Goal: Information Seeking & Learning: Learn about a topic

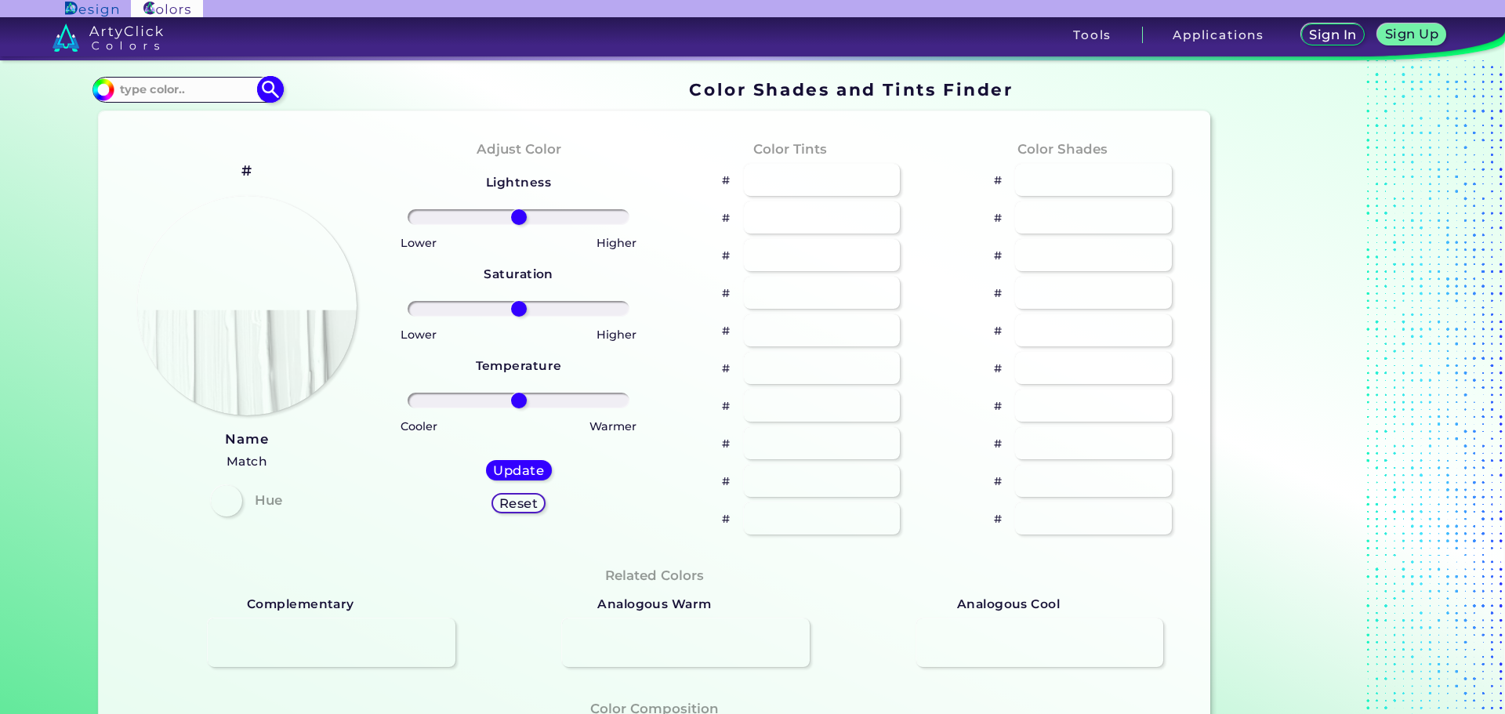
click at [188, 81] on input at bounding box center [187, 89] width 146 height 21
paste input "174175"
type input "174175"
click at [259, 89] on img at bounding box center [270, 89] width 27 height 27
type input "#000000"
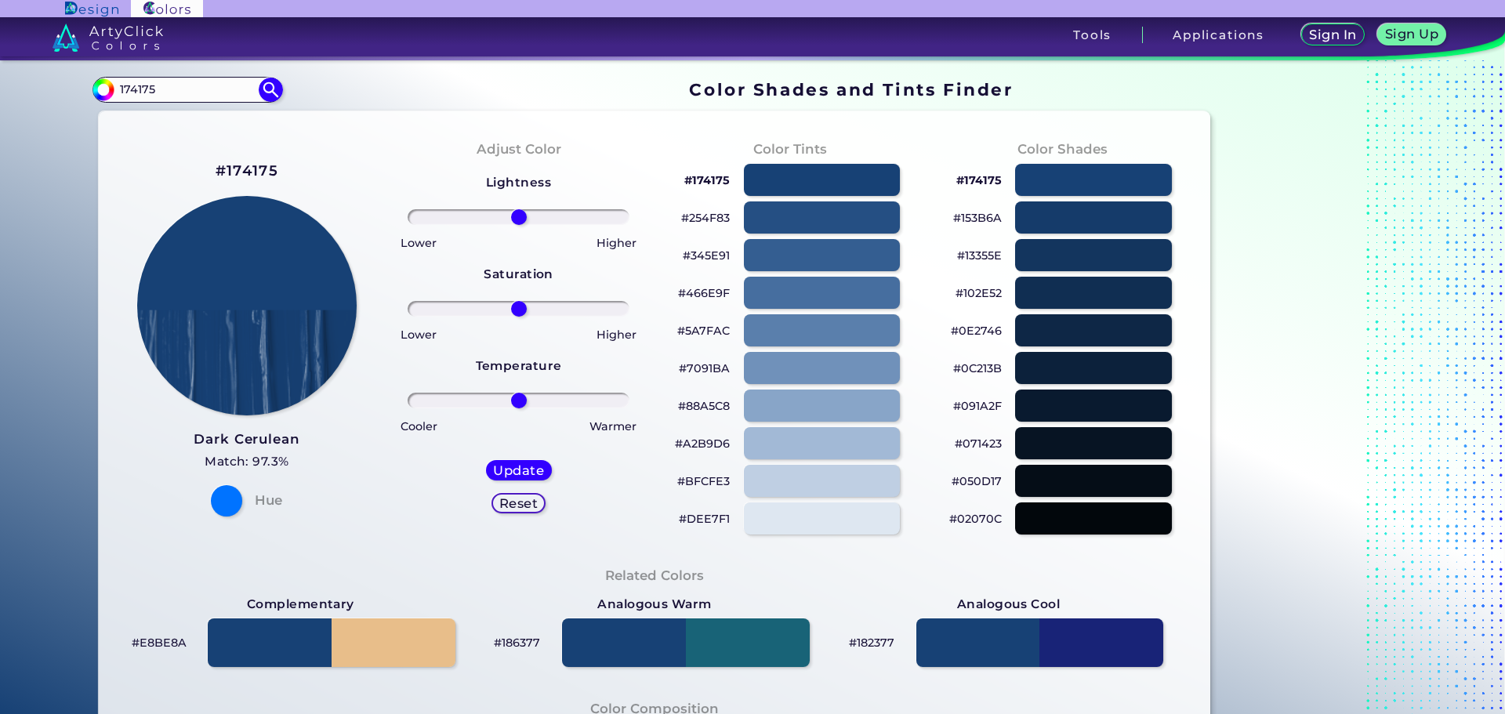
click at [391, 160] on div "Adjust Color Lightness Saturation Temperature Lower Higher Lower Higher Cooler …" at bounding box center [518, 337] width 272 height 426
click at [131, 197] on div "#174175 Dark Cerulean Match: 97.3% Hue" at bounding box center [247, 337] width 272 height 426
drag, startPoint x: 187, startPoint y: 89, endPoint x: 103, endPoint y: 89, distance: 83.9
click at [103, 89] on div "#000000 174175 Acadia ◉ Acid Green ◉ Aero Blue ◉ Alabaster ◉ Albescent White ◉ …" at bounding box center [187, 89] width 190 height 25
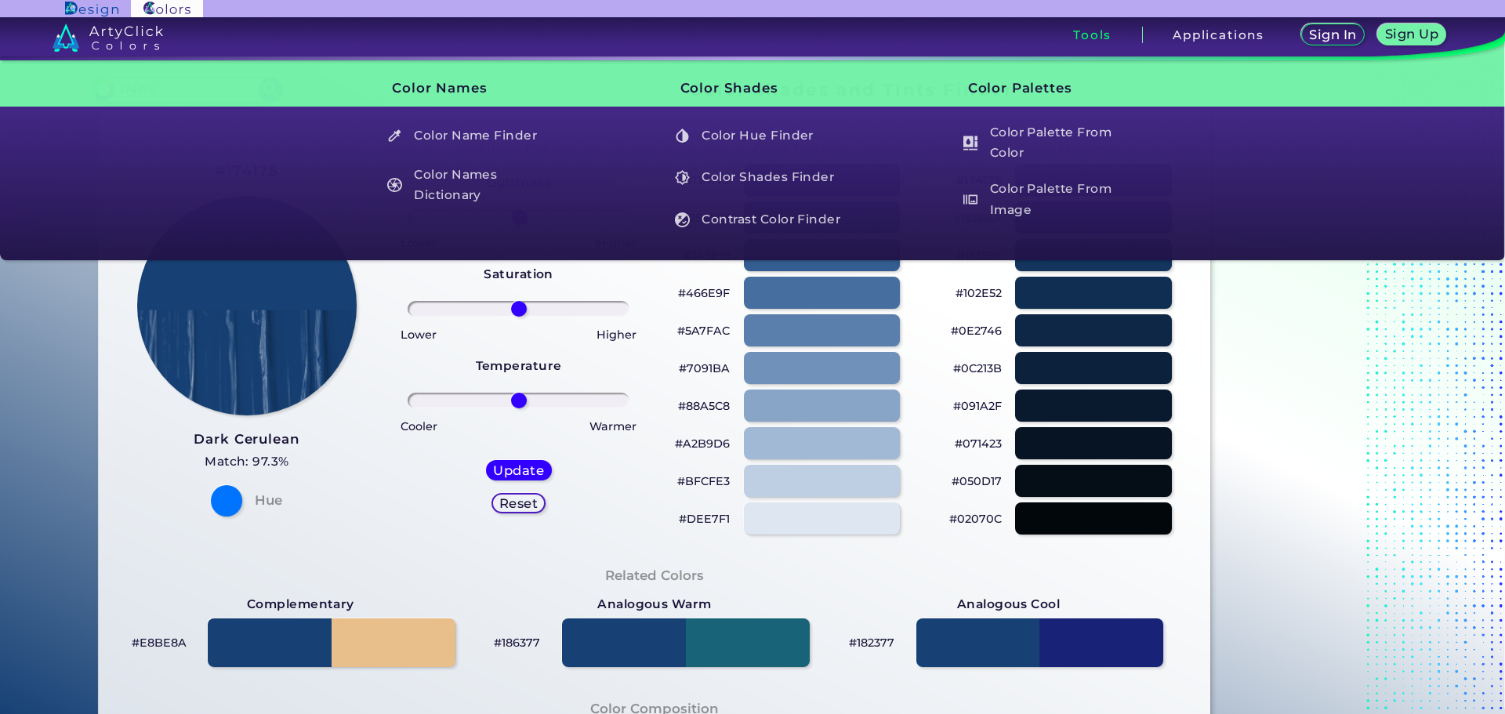
click at [1107, 576] on div "Related Colors" at bounding box center [655, 575] width 1062 height 23
click at [457, 98] on h3 "Color Names" at bounding box center [462, 88] width 200 height 40
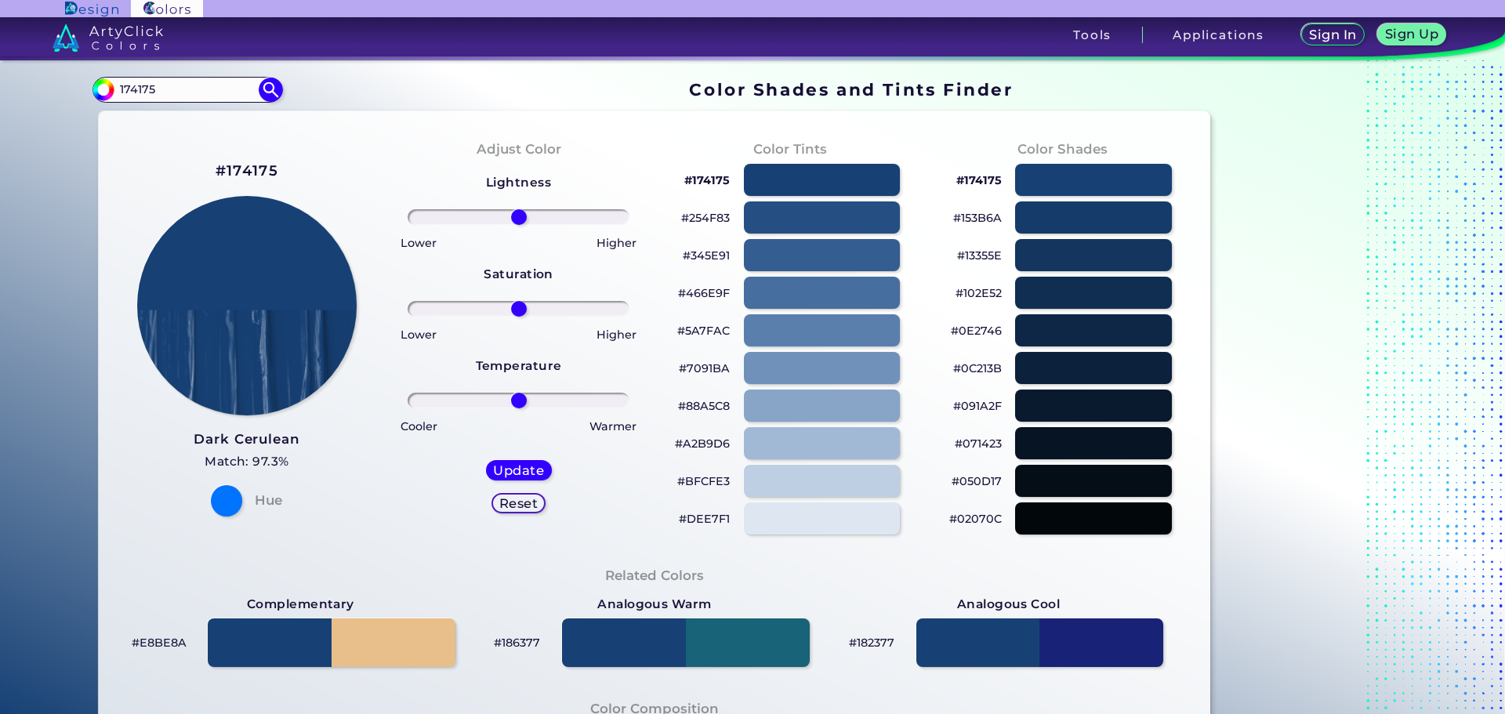
click at [1432, 326] on div "Color Shades Finder #000000 174175 Acadia ◉ Acid Green ◉ Aero Blue ◉ Alabaster …" at bounding box center [752, 638] width 1411 height 1156
drag, startPoint x: 188, startPoint y: 90, endPoint x: 9, endPoint y: 92, distance: 179.5
click at [9, 92] on section "Color Shades Finder #000000 174175 Acadia ◉ Acid Green ◉ Aero Blue ◉ Alabaster …" at bounding box center [752, 387] width 1505 height 654
type input "ffff"
type input "#000000"
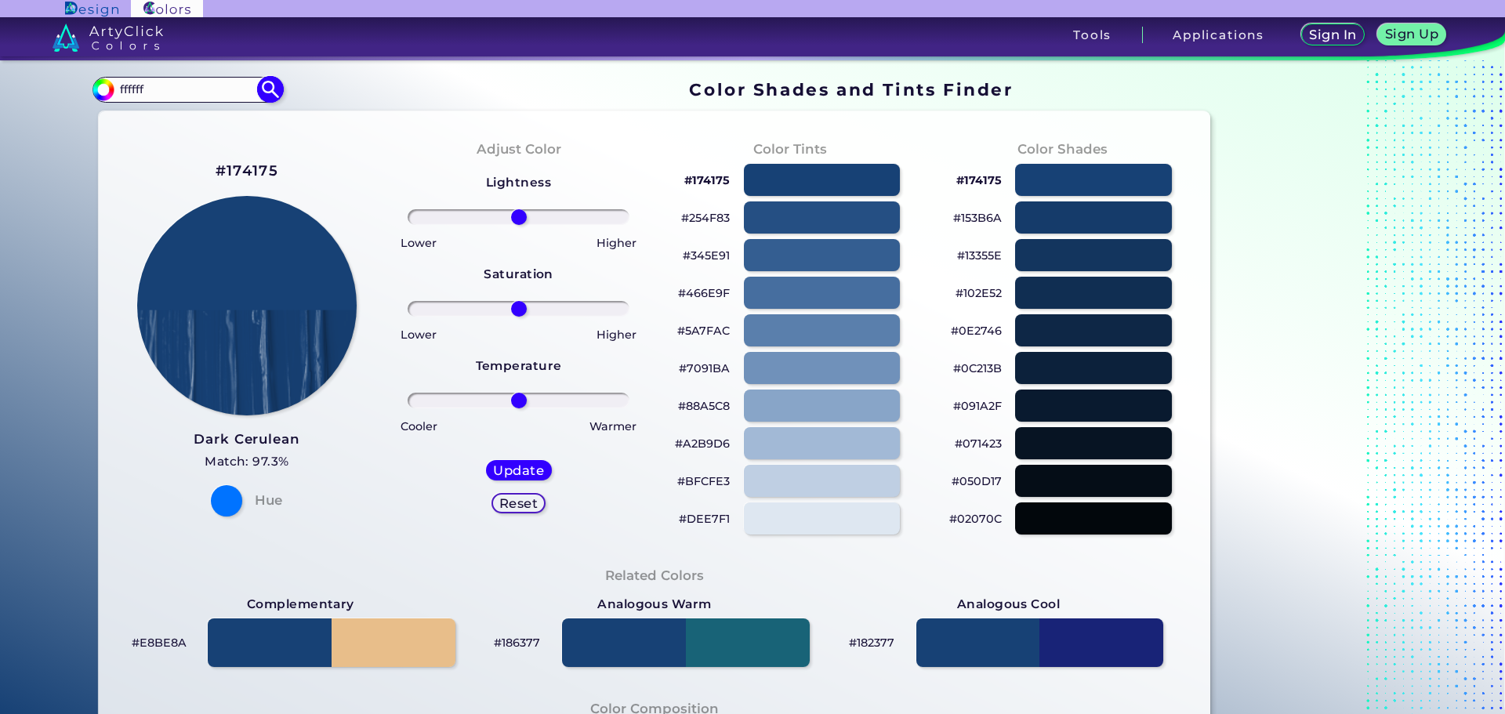
click at [116, 85] on input "ffffff" at bounding box center [187, 89] width 146 height 21
type input "#ffffff"
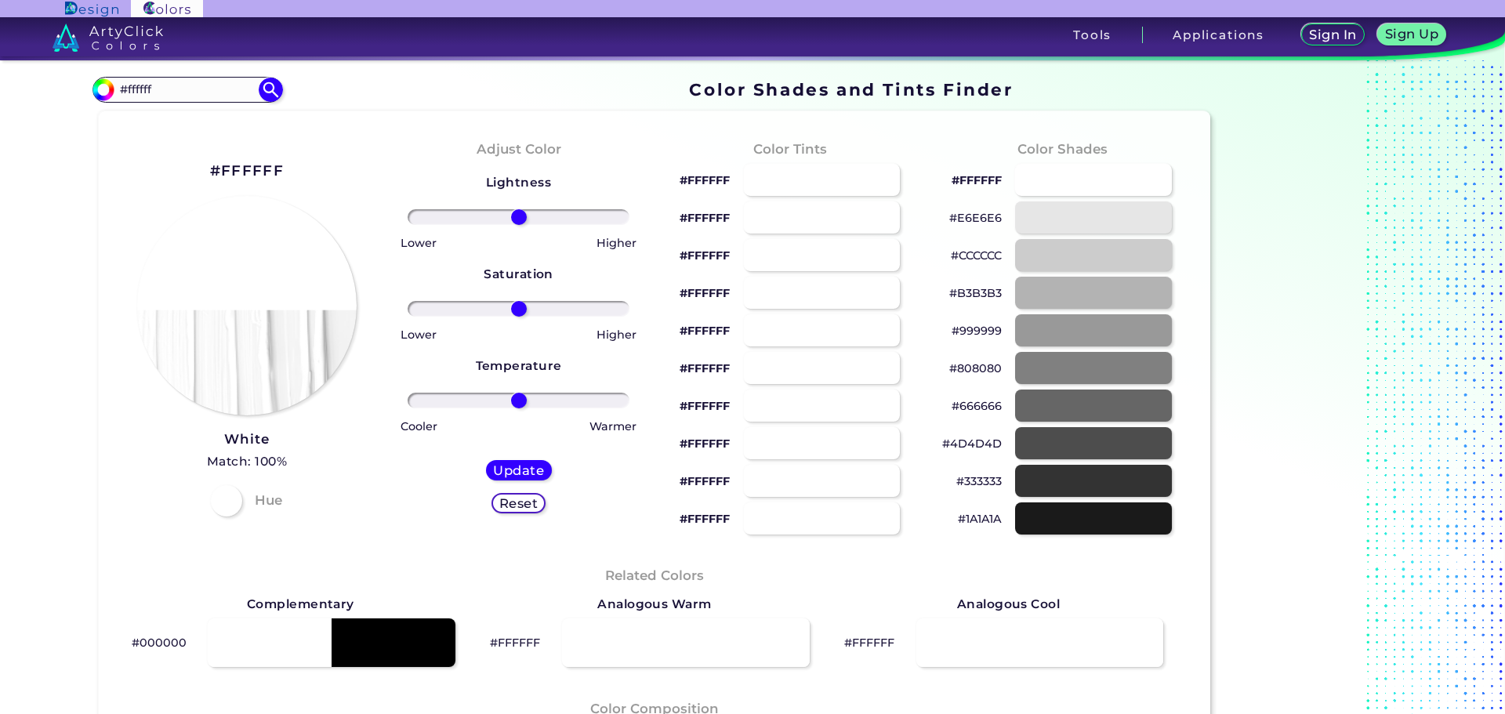
drag, startPoint x: 156, startPoint y: 82, endPoint x: 46, endPoint y: 82, distance: 109.7
click at [47, 82] on div "Color Shades Finder #ffffff #ffffff Acadia ◉ Acid Green ◉ Aero Blue ◉ Alabaster…" at bounding box center [752, 638] width 1411 height 1156
paste input "A31B27"
type input "A31B27"
type input "#000000"
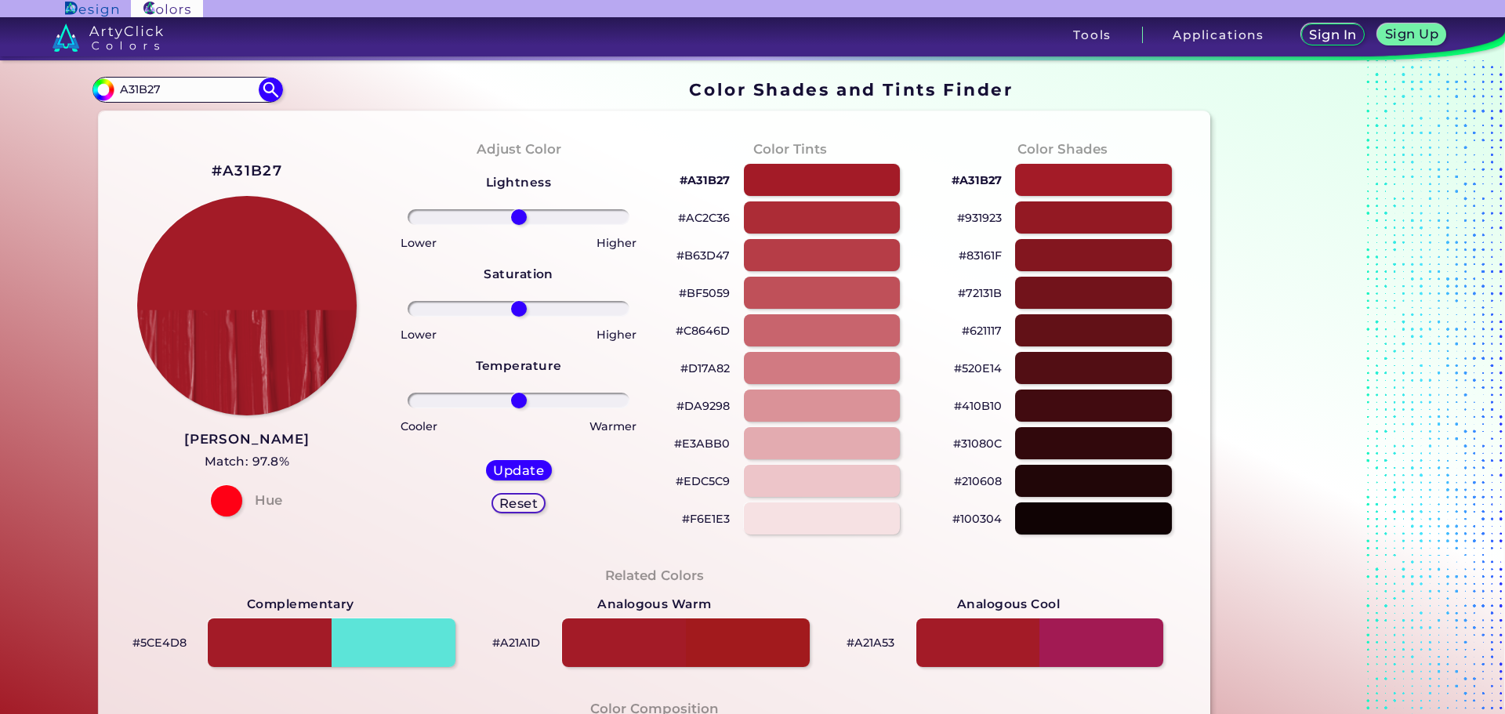
drag, startPoint x: 182, startPoint y: 79, endPoint x: 0, endPoint y: 82, distance: 181.9
click at [0, 82] on section "Color Shades Finder #000000 A31B27 Acadia ◉ Acid Green ◉ Aero Blue ◉ Alabaster …" at bounding box center [752, 387] width 1505 height 654
click at [155, 84] on input "A31B27" at bounding box center [187, 89] width 146 height 21
drag, startPoint x: 169, startPoint y: 88, endPoint x: 27, endPoint y: 89, distance: 142.7
click at [27, 89] on section "Color Shades Finder #000000 A31B27 Acadia ◉ Acid Green ◉ Aero Blue ◉ Alabaster …" at bounding box center [752, 387] width 1505 height 654
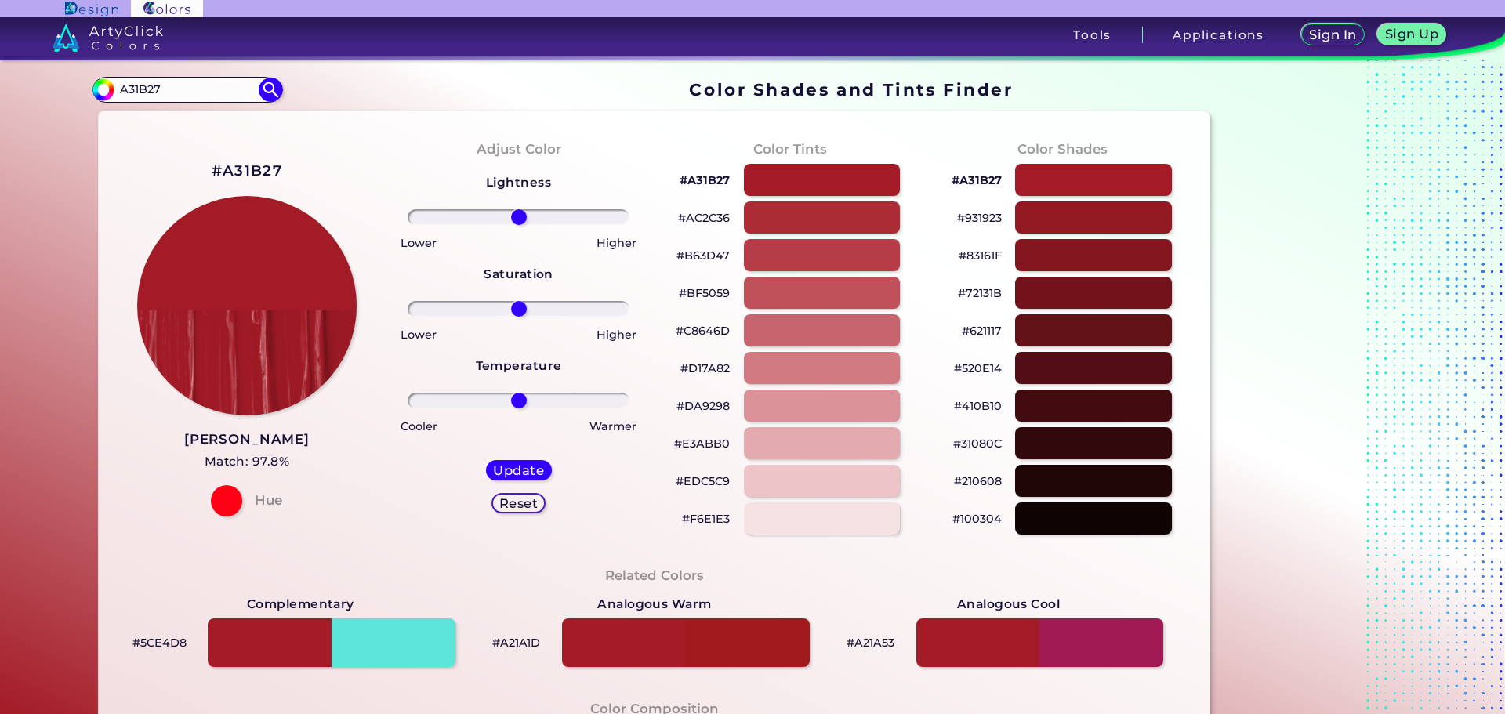
drag, startPoint x: 172, startPoint y: 86, endPoint x: 297, endPoint y: 40, distance: 132.9
click at [172, 86] on input "A31B27" at bounding box center [187, 89] width 146 height 21
drag, startPoint x: 171, startPoint y: 98, endPoint x: 93, endPoint y: 91, distance: 77.9
click at [93, 91] on div "#000000 A31B27 Acadia ◉ Acid Green ◉ Aero Blue ◉ Alabaster ◉ Albescent White ◉ …" at bounding box center [187, 89] width 190 height 25
paste input "DCFCE"
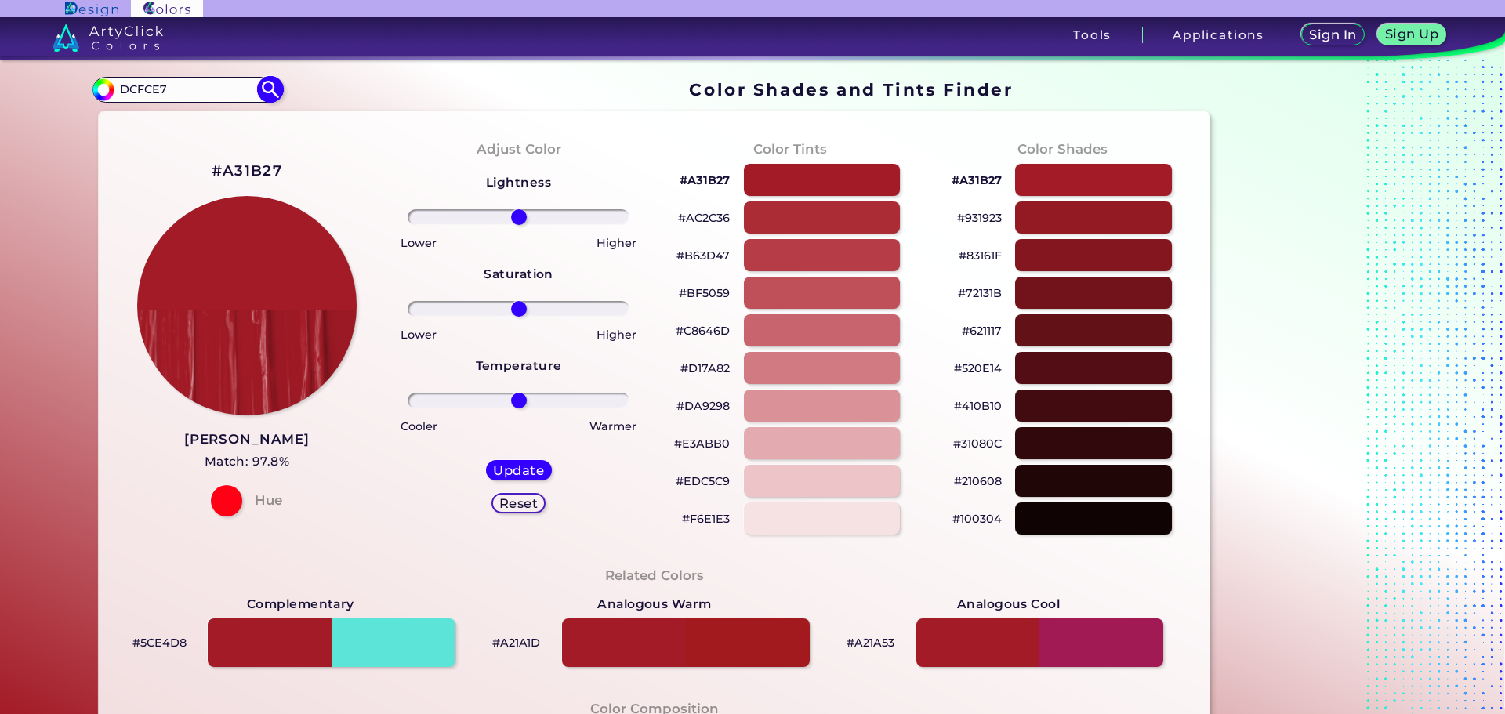
type input "DCFCE7"
type input "#000000"
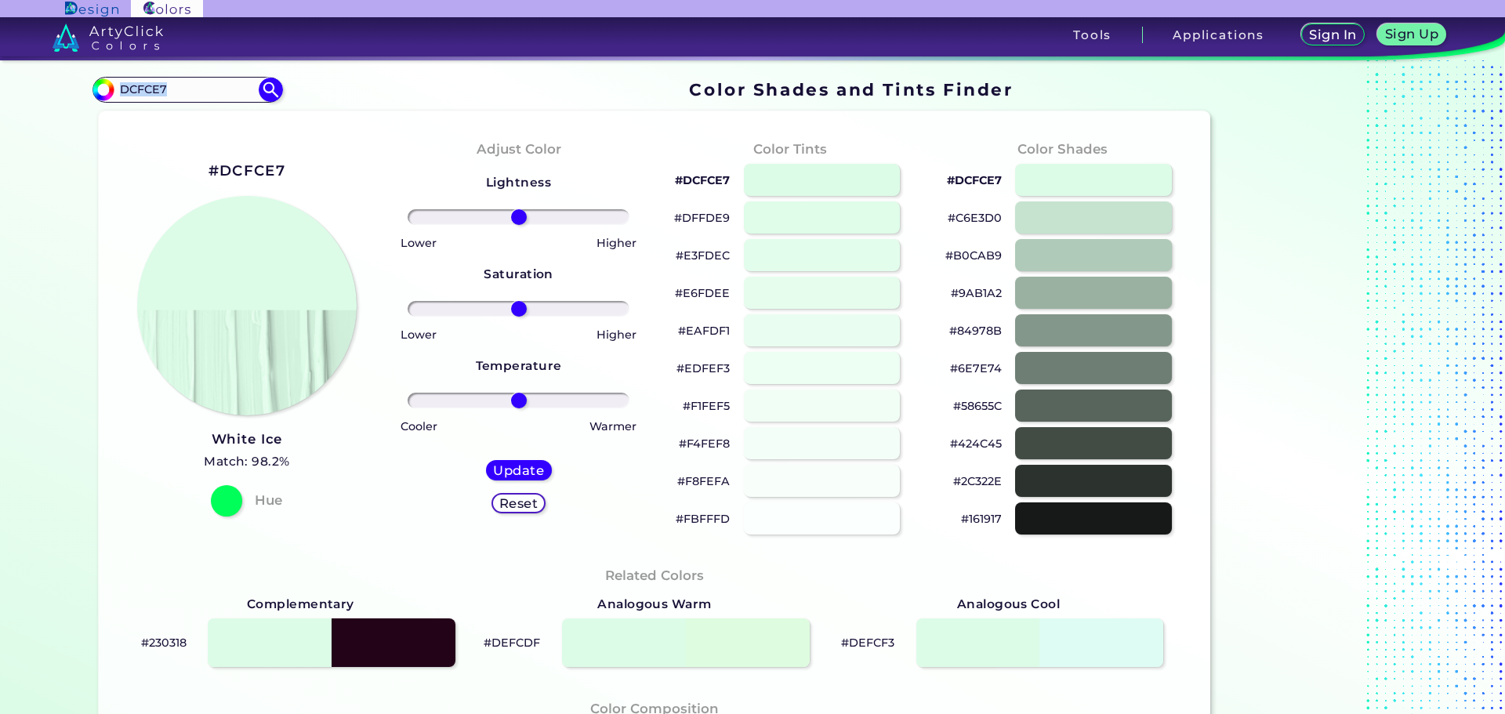
drag, startPoint x: 186, startPoint y: 72, endPoint x: 90, endPoint y: 72, distance: 95.6
click at [90, 72] on div "Color Shades Finder #000000 DCFCE7 Acadia ◉ Acid Green ◉ Aero Blue ◉ Alabaster …" at bounding box center [752, 638] width 1411 height 1156
drag, startPoint x: 135, startPoint y: 78, endPoint x: 118, endPoint y: 110, distance: 35.8
click at [118, 110] on section "#DCFCE7 White Ice Match: 98.2% Hue Adjust Color Lightness Saturation Temperatur…" at bounding box center [654, 653] width 1125 height 1097
drag, startPoint x: 176, startPoint y: 92, endPoint x: 57, endPoint y: 66, distance: 121.1
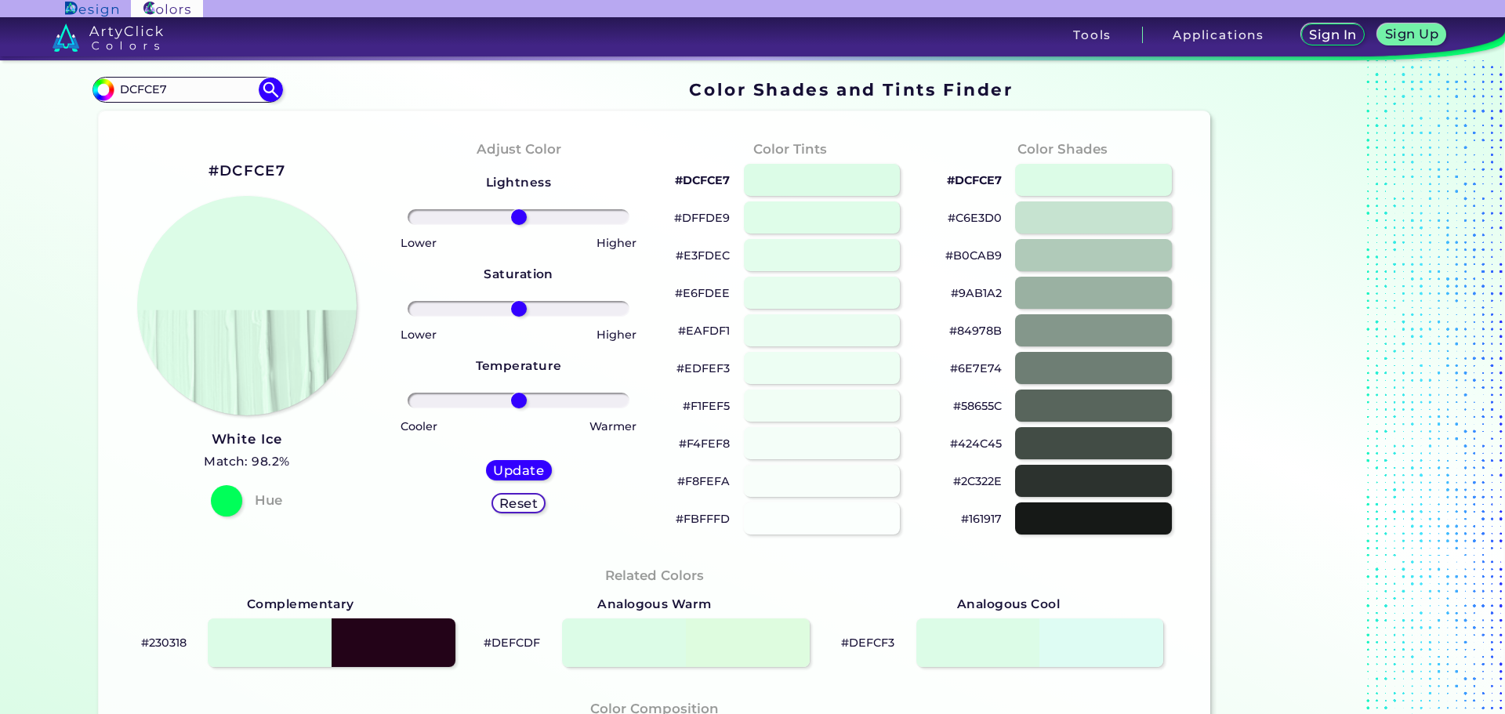
click at [57, 66] on div "Color Shades Finder #000000 DCFCE7 Acadia ◉ Acid Green ◉ Aero Blue ◉ Alabaster …" at bounding box center [752, 638] width 1411 height 1156
paste input "3B8578"
type input "3B8578"
click at [262, 85] on img at bounding box center [270, 89] width 27 height 27
type input "#000000"
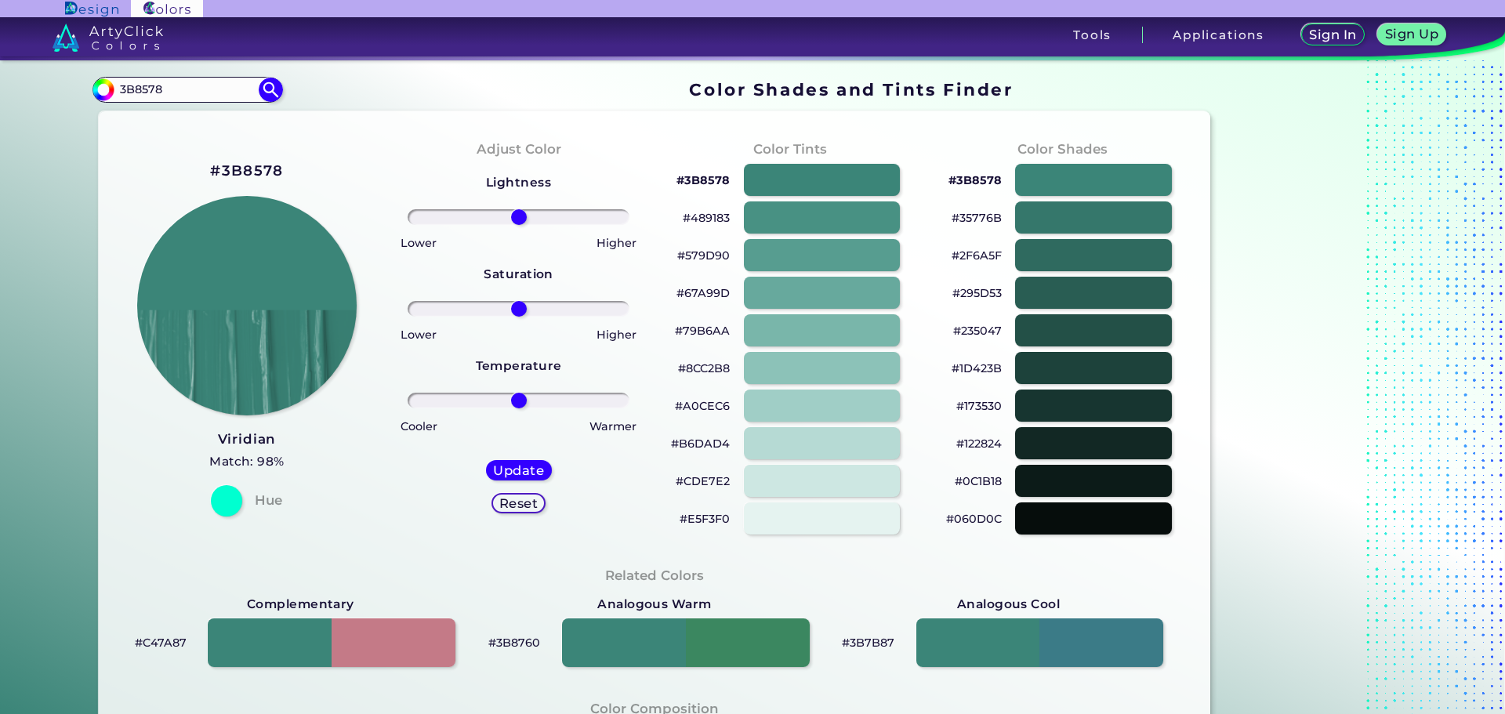
click at [3, 84] on section "Color Shades Finder #000000 3B8578 Acadia ◉ Acid Green ◉ Aero Blue ◉ Alabaster …" at bounding box center [752, 387] width 1505 height 654
paste input "A36A1D"
type input "A36A1D"
click at [263, 96] on img at bounding box center [270, 89] width 27 height 27
type input "#000000"
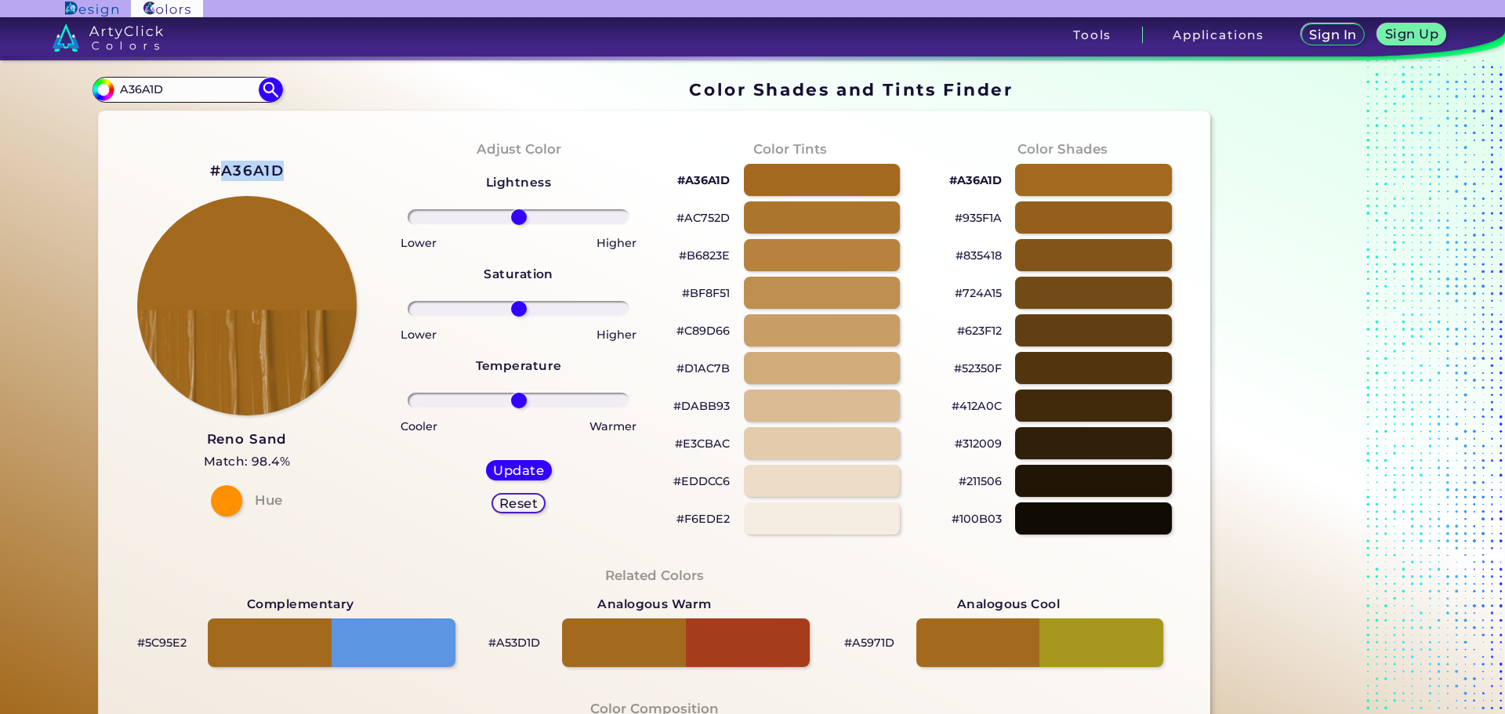
drag, startPoint x: 235, startPoint y: 169, endPoint x: 222, endPoint y: 166, distance: 13.5
click at [222, 166] on div "#A36A1D Reno Sand Match: 98.4% Hue" at bounding box center [247, 337] width 272 height 426
copy h2 "A36A1D"
drag, startPoint x: 181, startPoint y: 89, endPoint x: 109, endPoint y: 89, distance: 72.1
click at [109, 89] on div "#000000 A36A1D Acadia ◉ Acid Green ◉ Aero Blue ◉ Alabaster ◉ Albescent White ◉ …" at bounding box center [187, 89] width 190 height 25
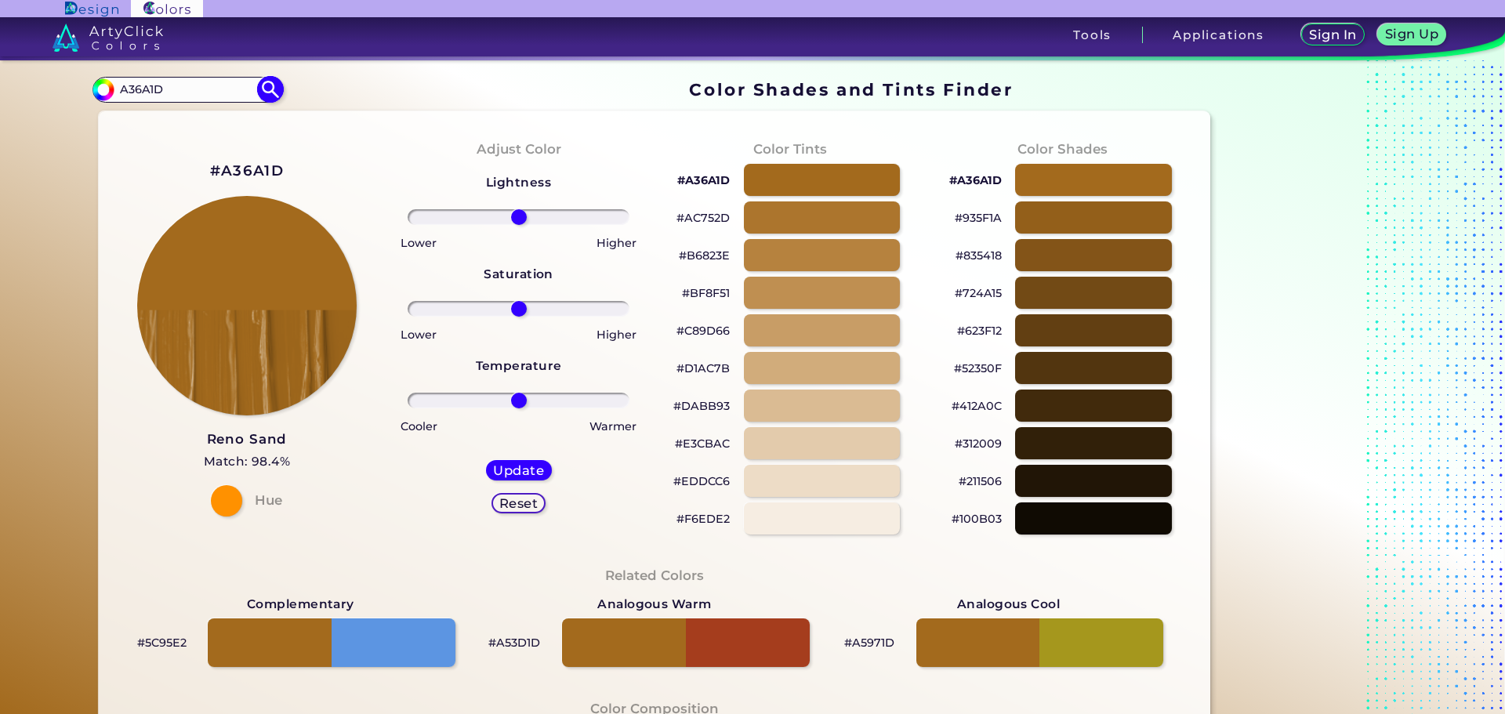
paste input "3B8578"
type input "3B8578"
click at [257, 88] on img at bounding box center [270, 89] width 27 height 27
type input "#000000"
